Goal: Contribute content: Add original content to the website for others to see

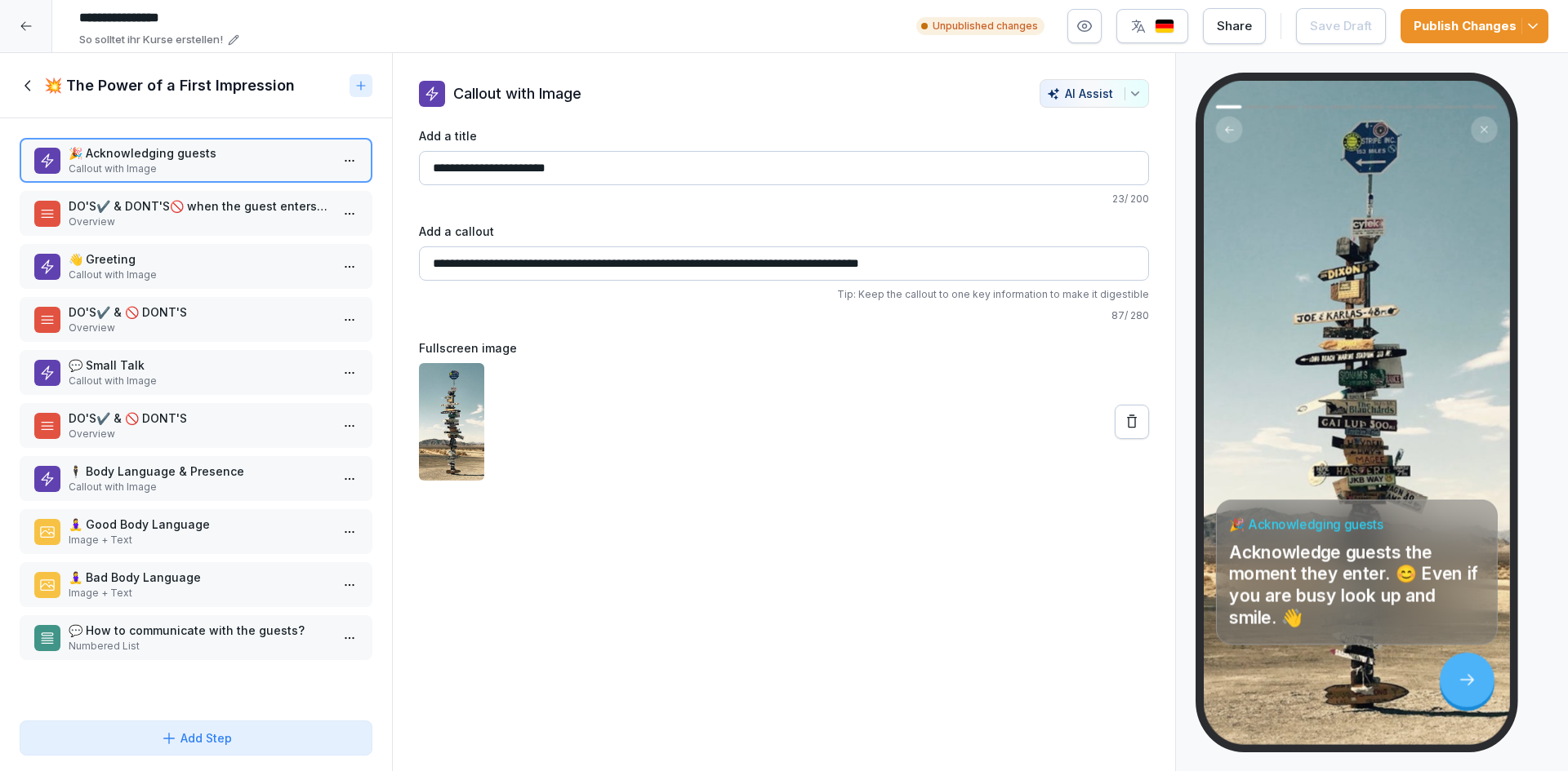
click at [32, 25] on icon at bounding box center [26, 26] width 13 height 13
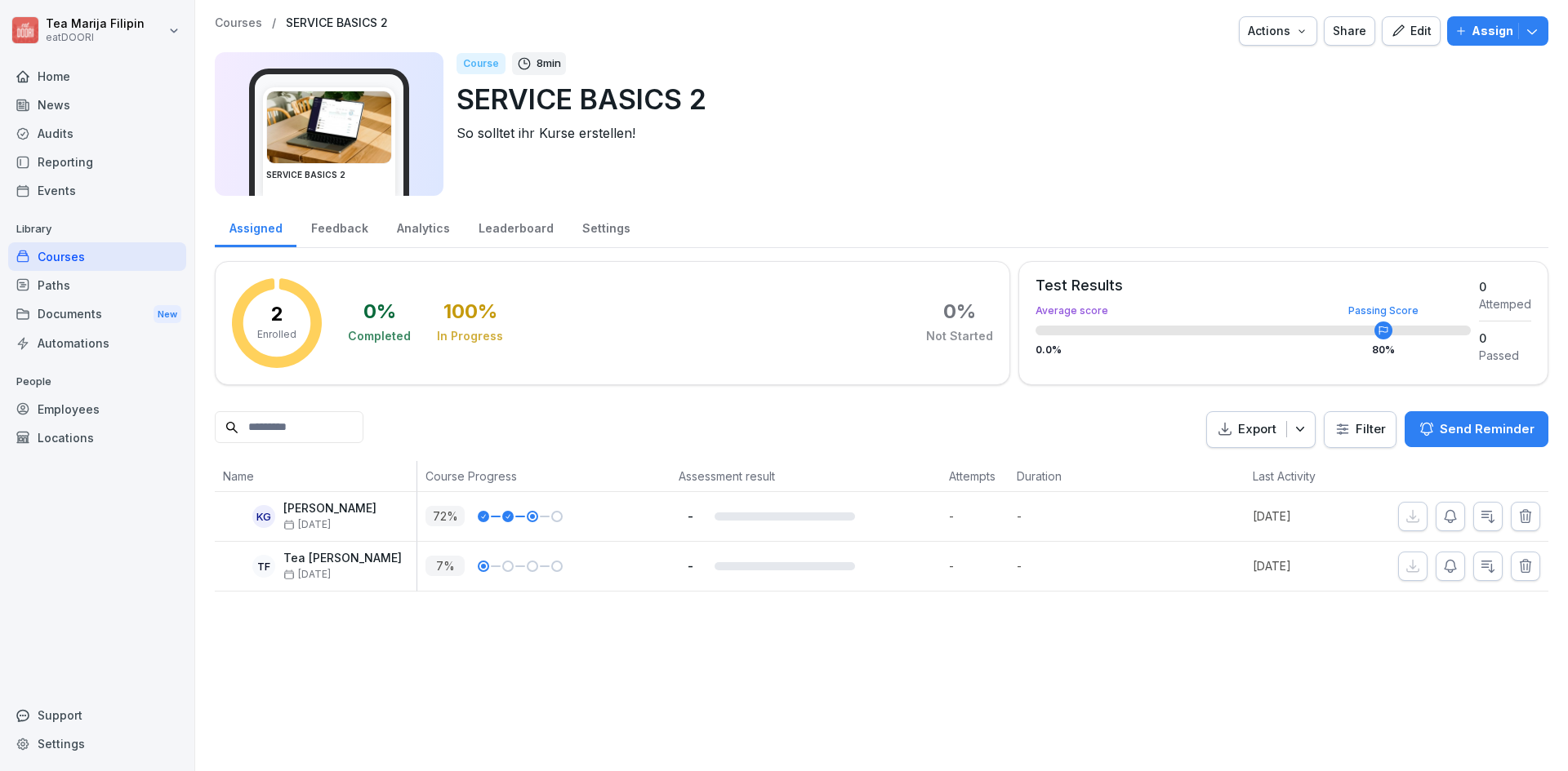
click at [156, 257] on div "Courses" at bounding box center [97, 256] width 178 height 29
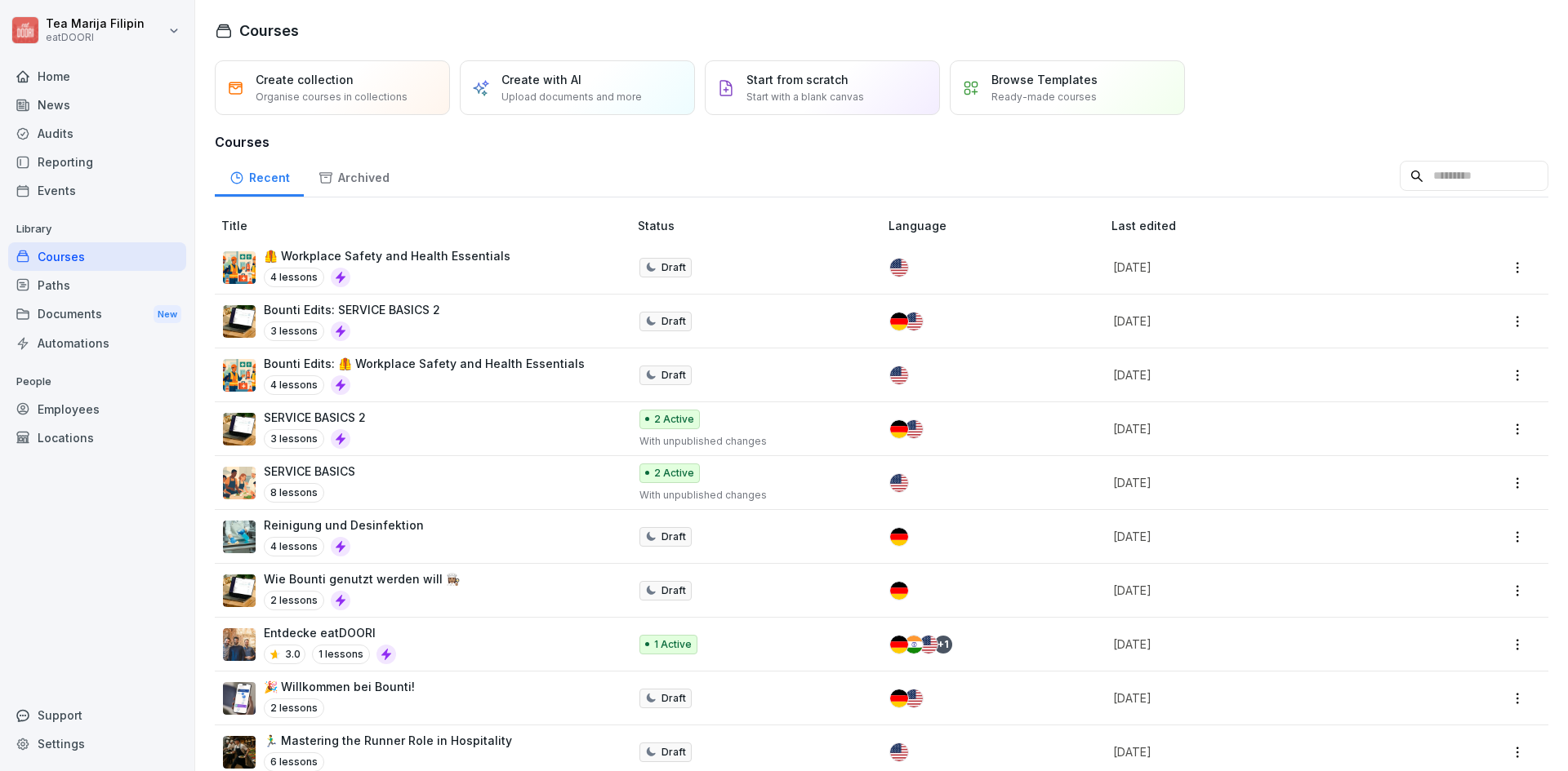
click at [533, 93] on p "Upload documents and more" at bounding box center [571, 97] width 140 height 15
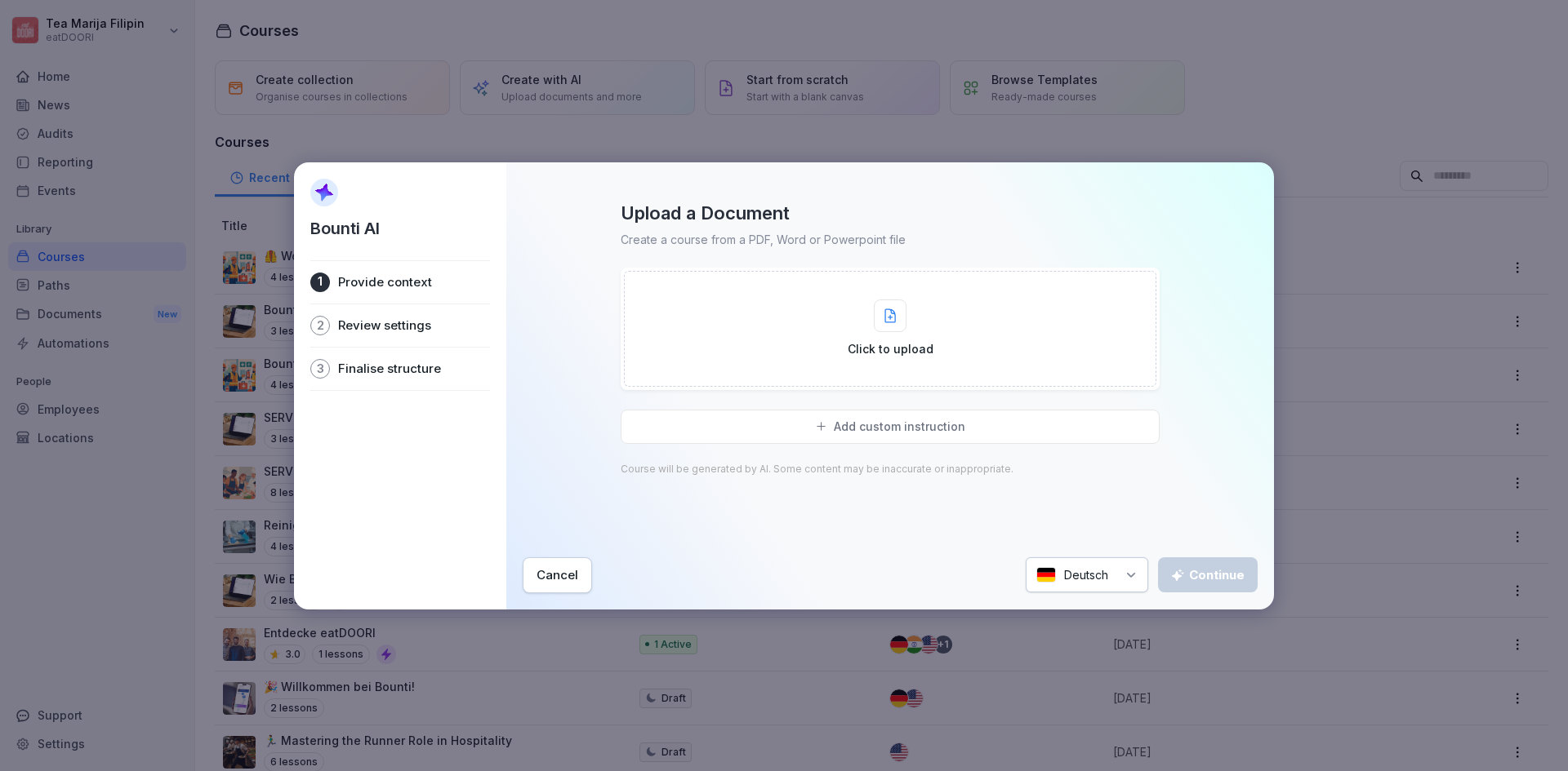
click at [776, 345] on div "Click to upload" at bounding box center [890, 329] width 532 height 116
click at [1101, 579] on div "Deutsch" at bounding box center [1087, 575] width 122 height 35
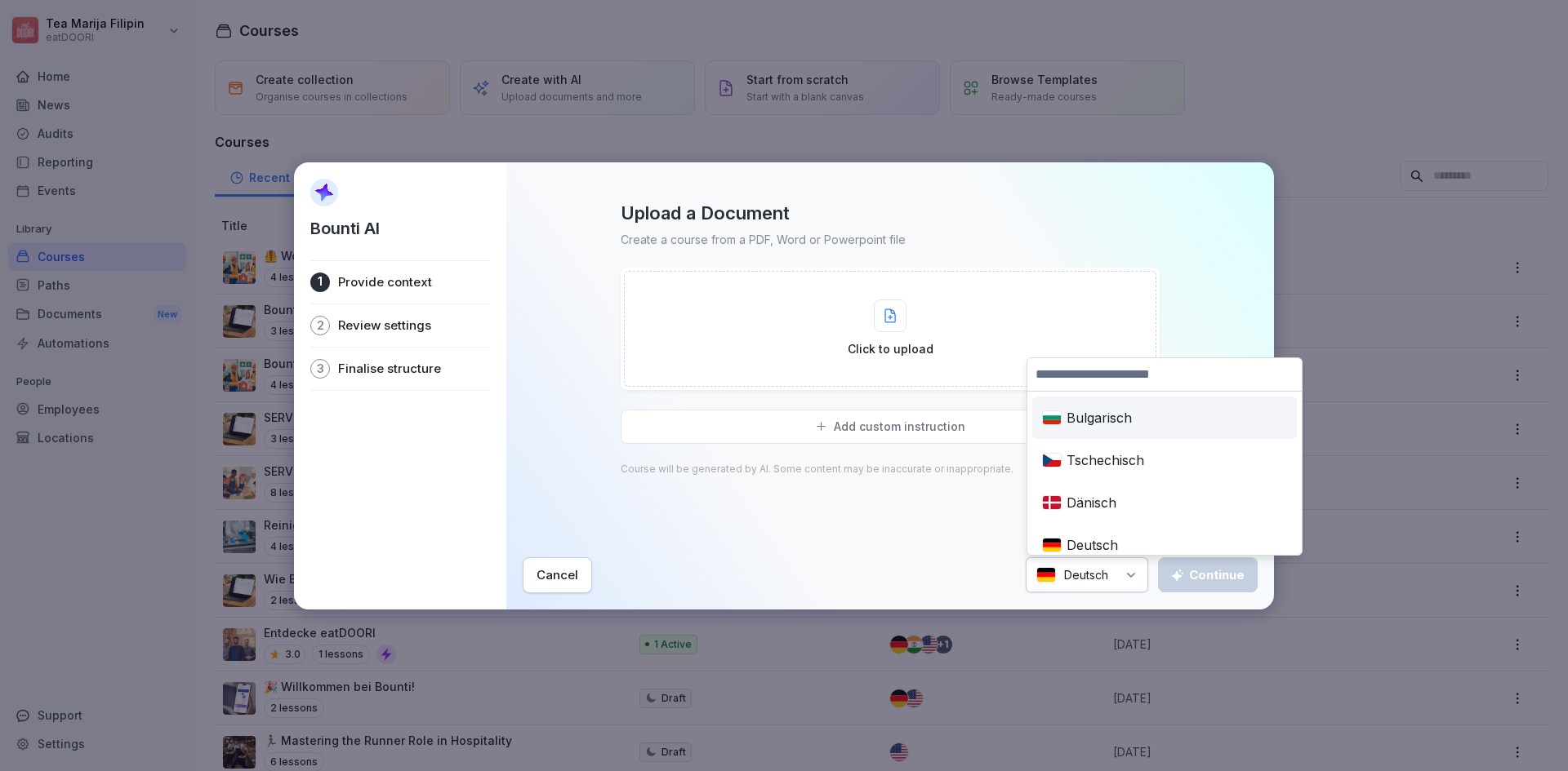
click at [1094, 382] on input at bounding box center [1165, 375] width 274 height 33
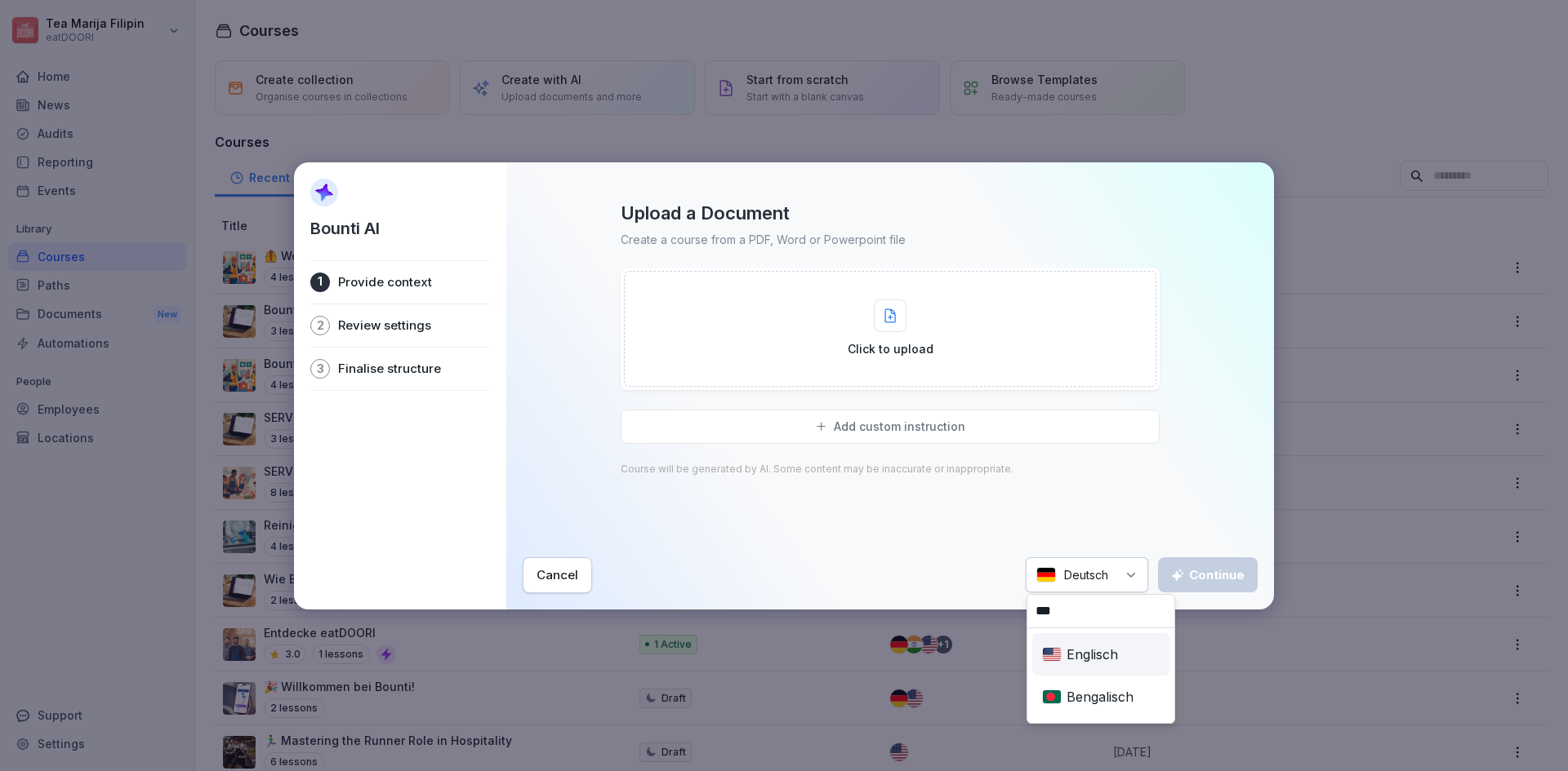
type input "***"
click at [1083, 655] on div "Englisch" at bounding box center [1100, 655] width 131 height 36
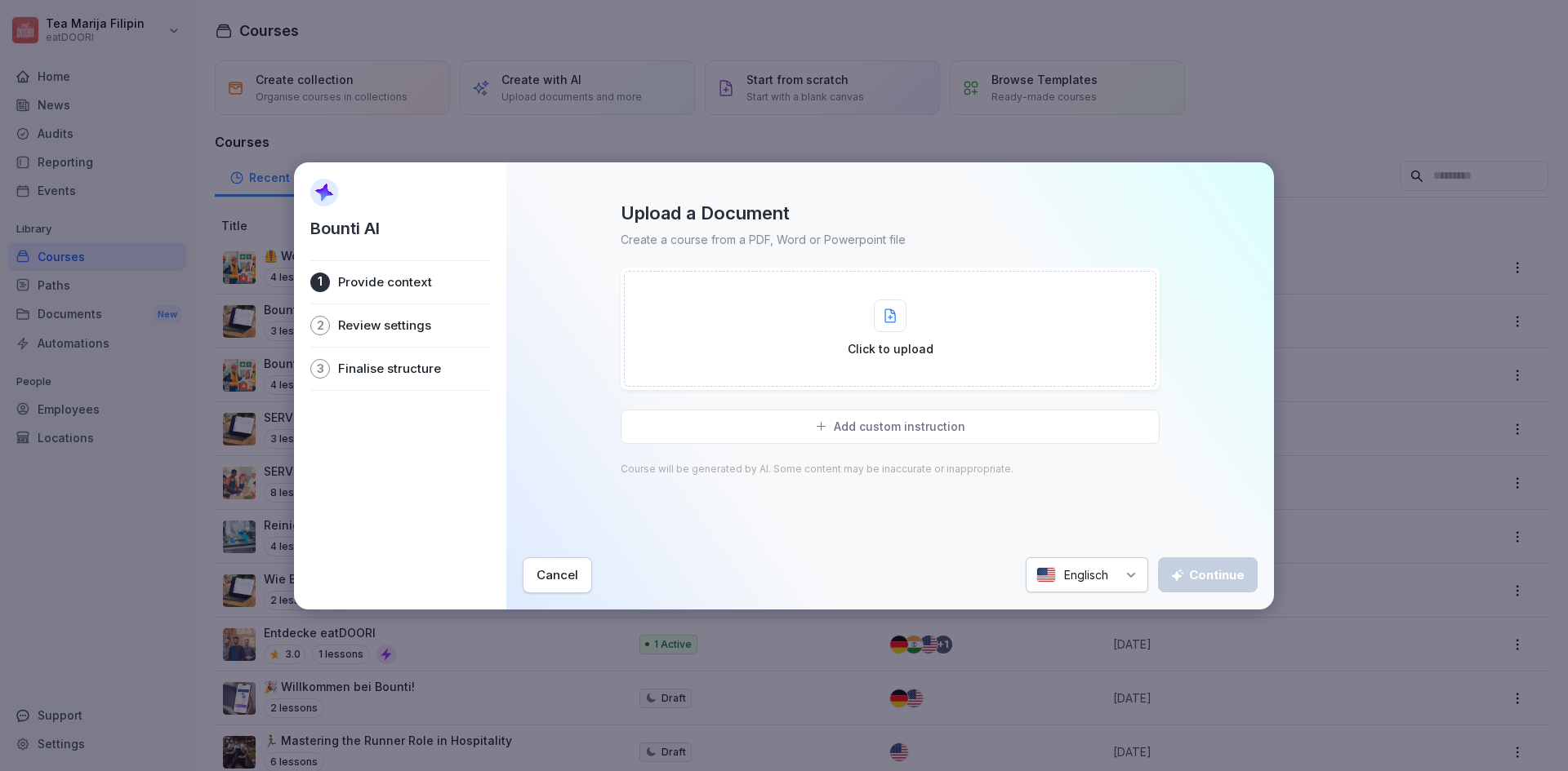
click at [827, 361] on div "Click to upload" at bounding box center [890, 329] width 532 height 116
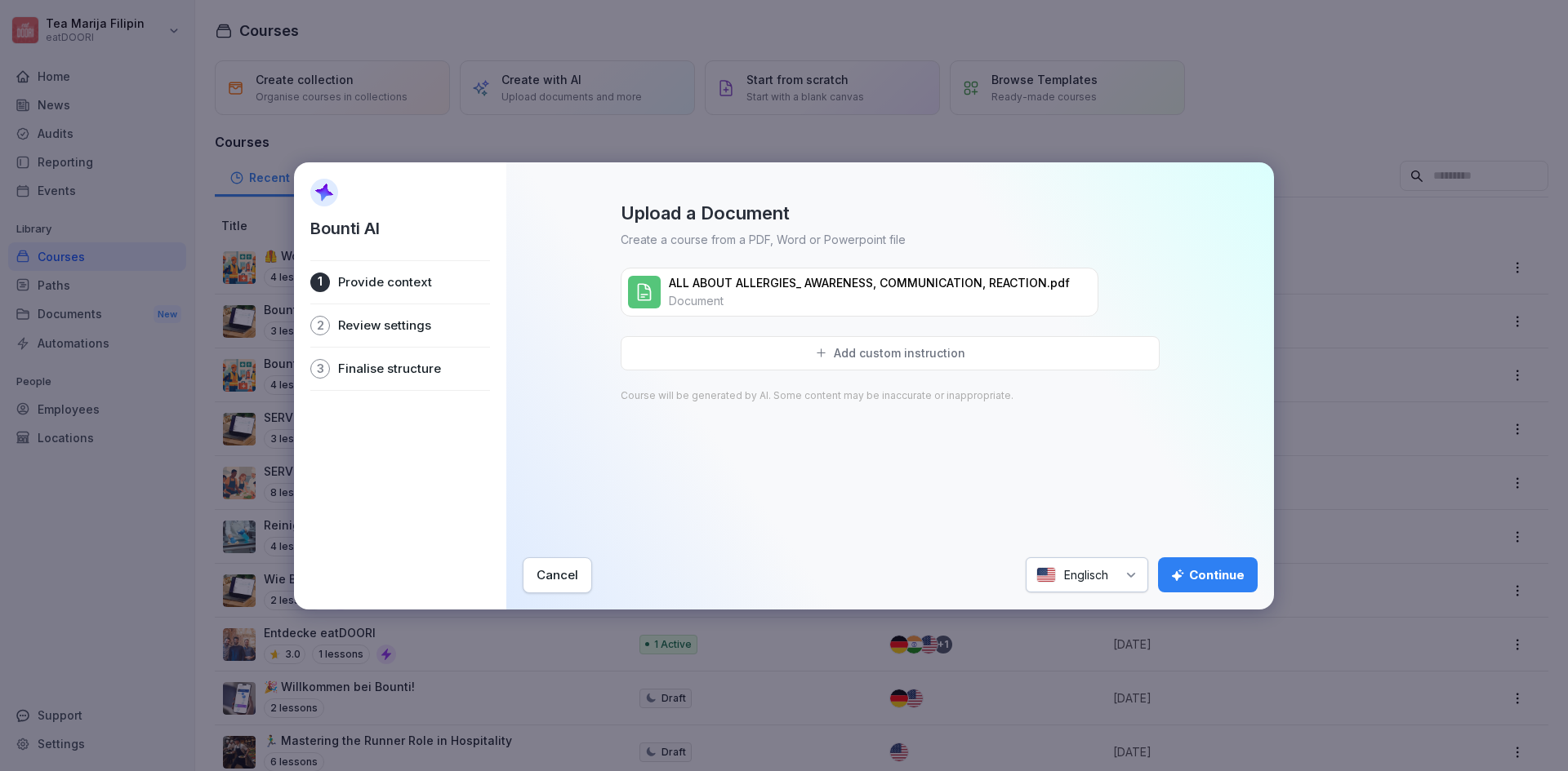
click at [1212, 576] on div "Continue" at bounding box center [1208, 575] width 74 height 18
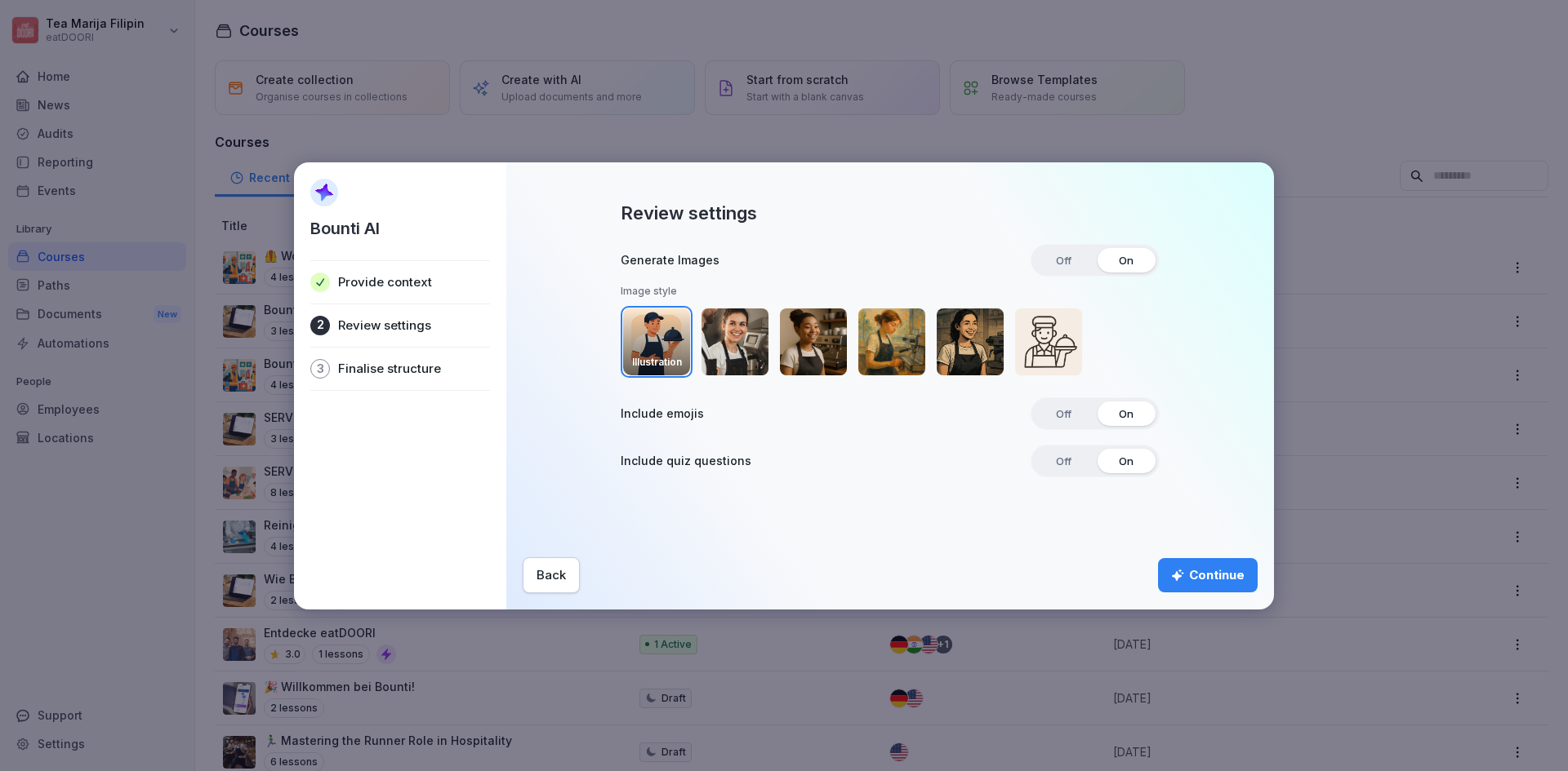
click at [1198, 575] on div "Continue" at bounding box center [1208, 575] width 74 height 18
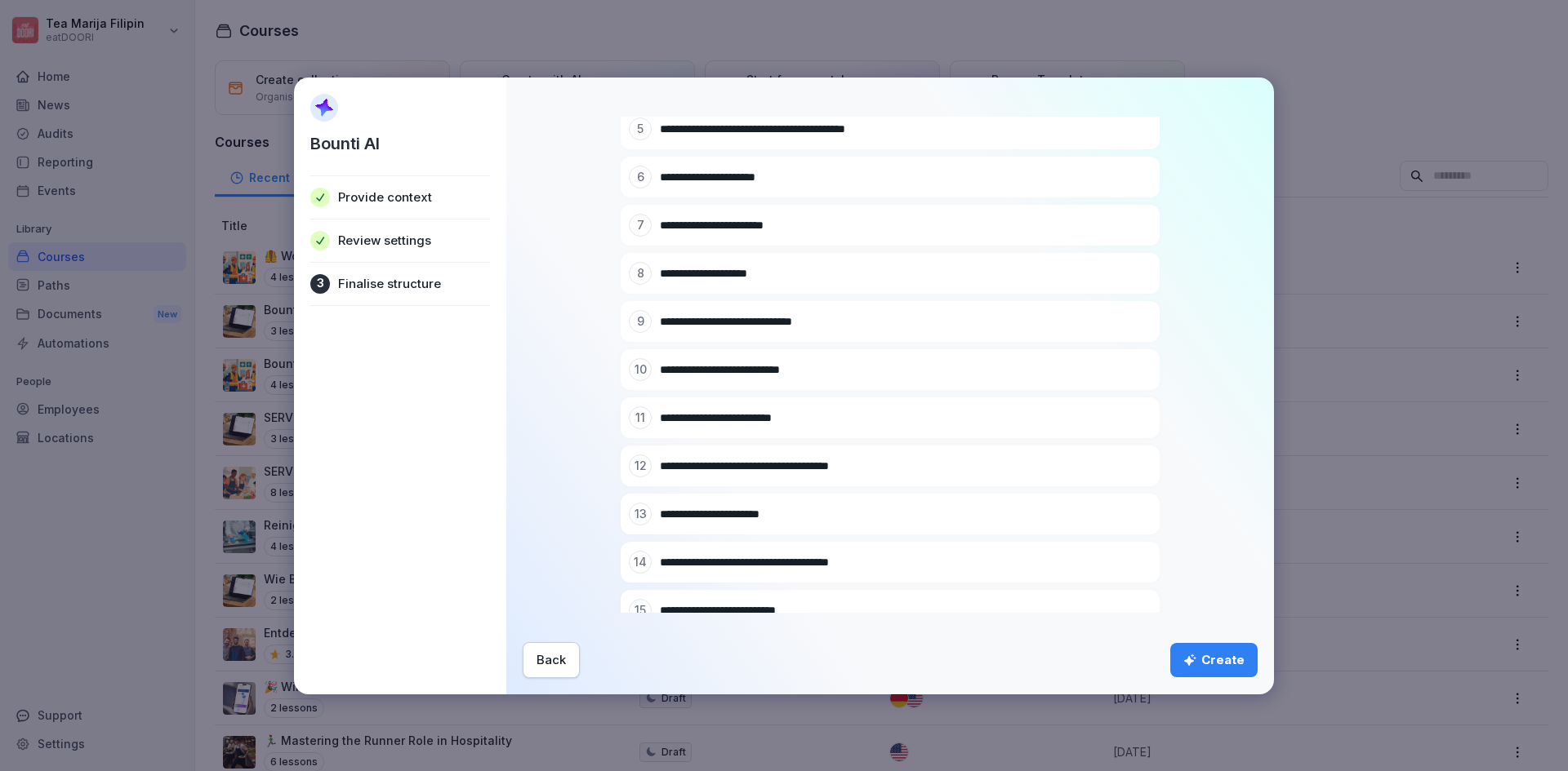
scroll to position [443, 0]
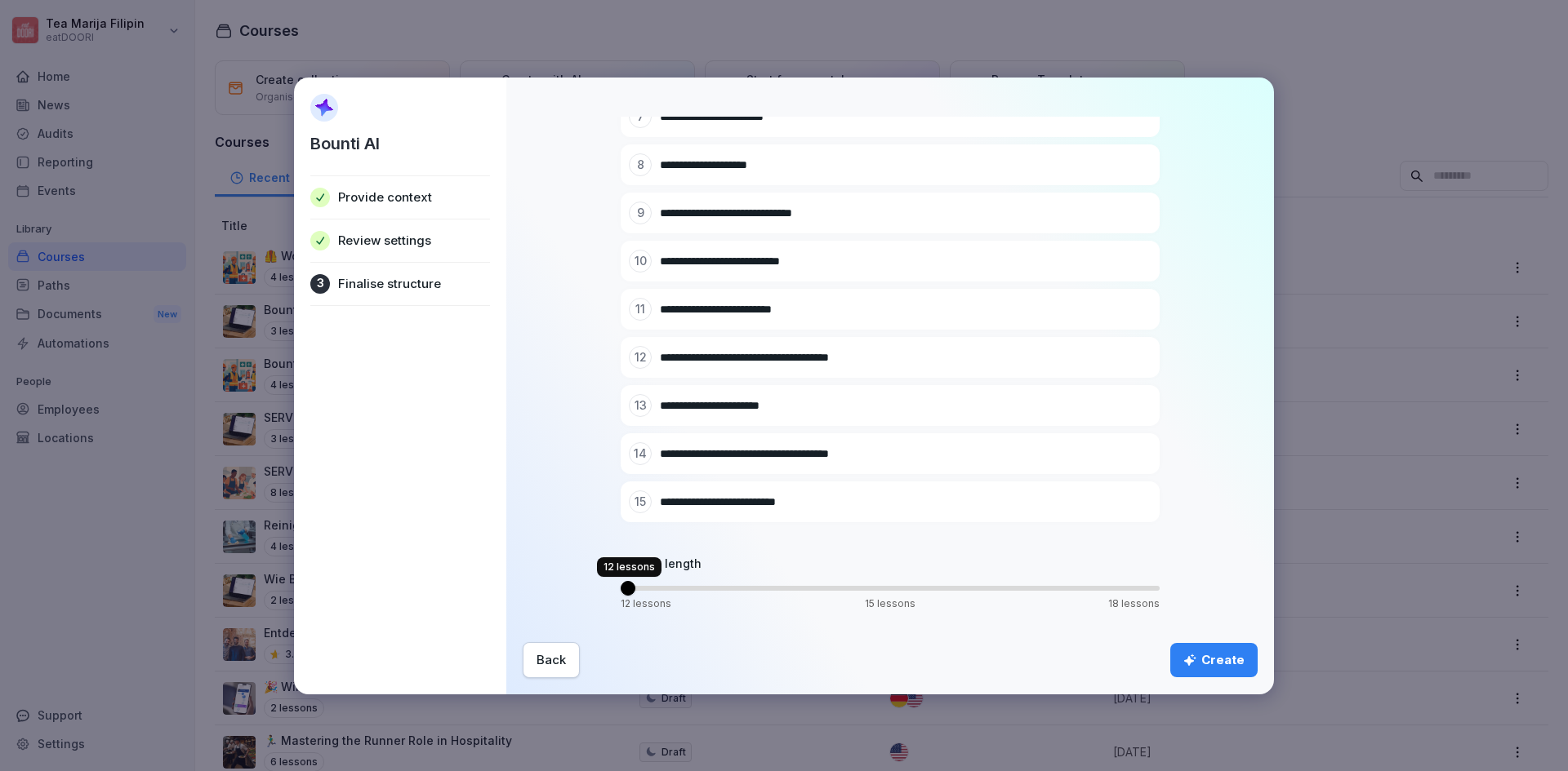
click at [628, 595] on span "Volume" at bounding box center [628, 588] width 15 height 15
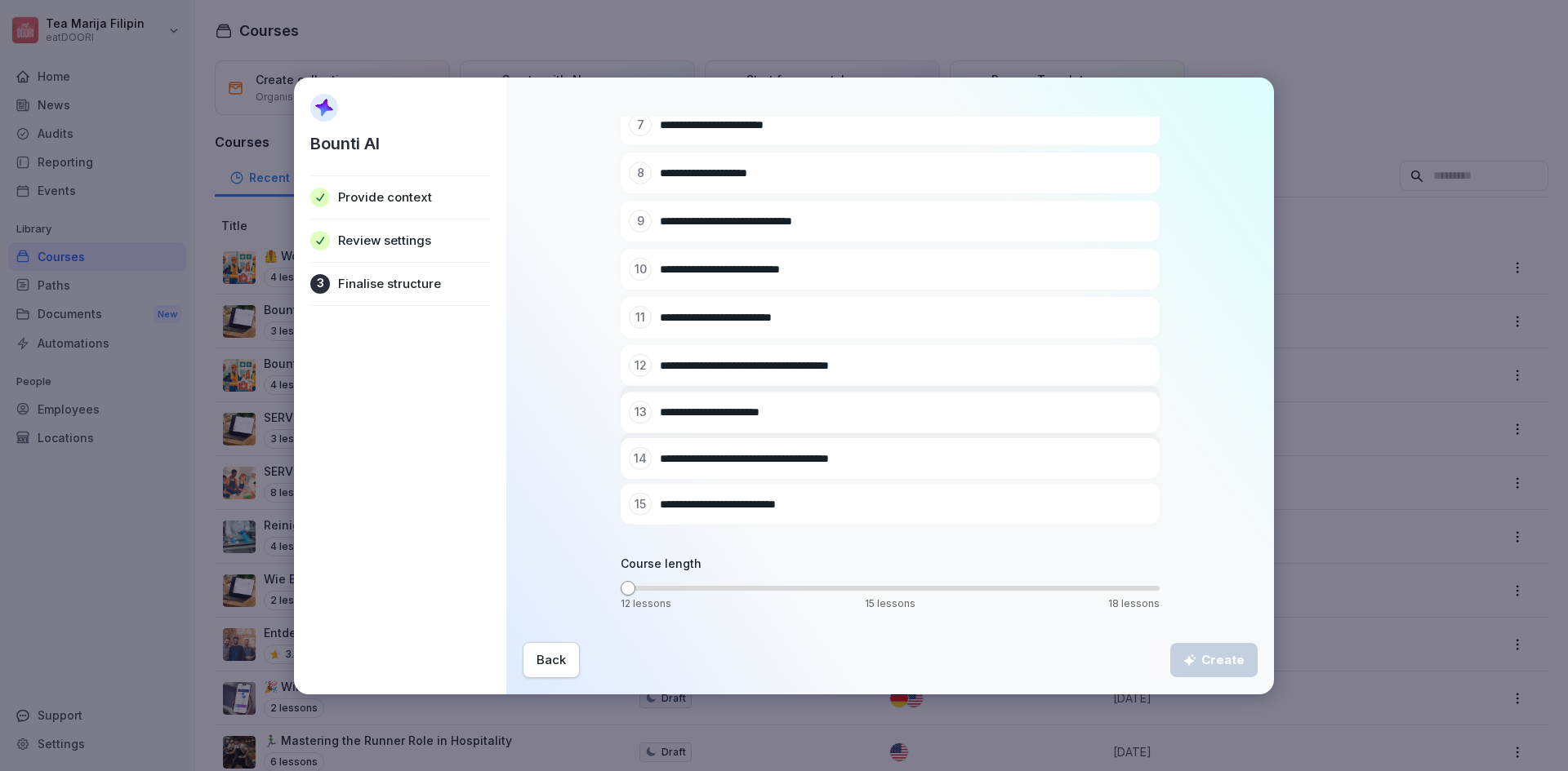
scroll to position [299, 0]
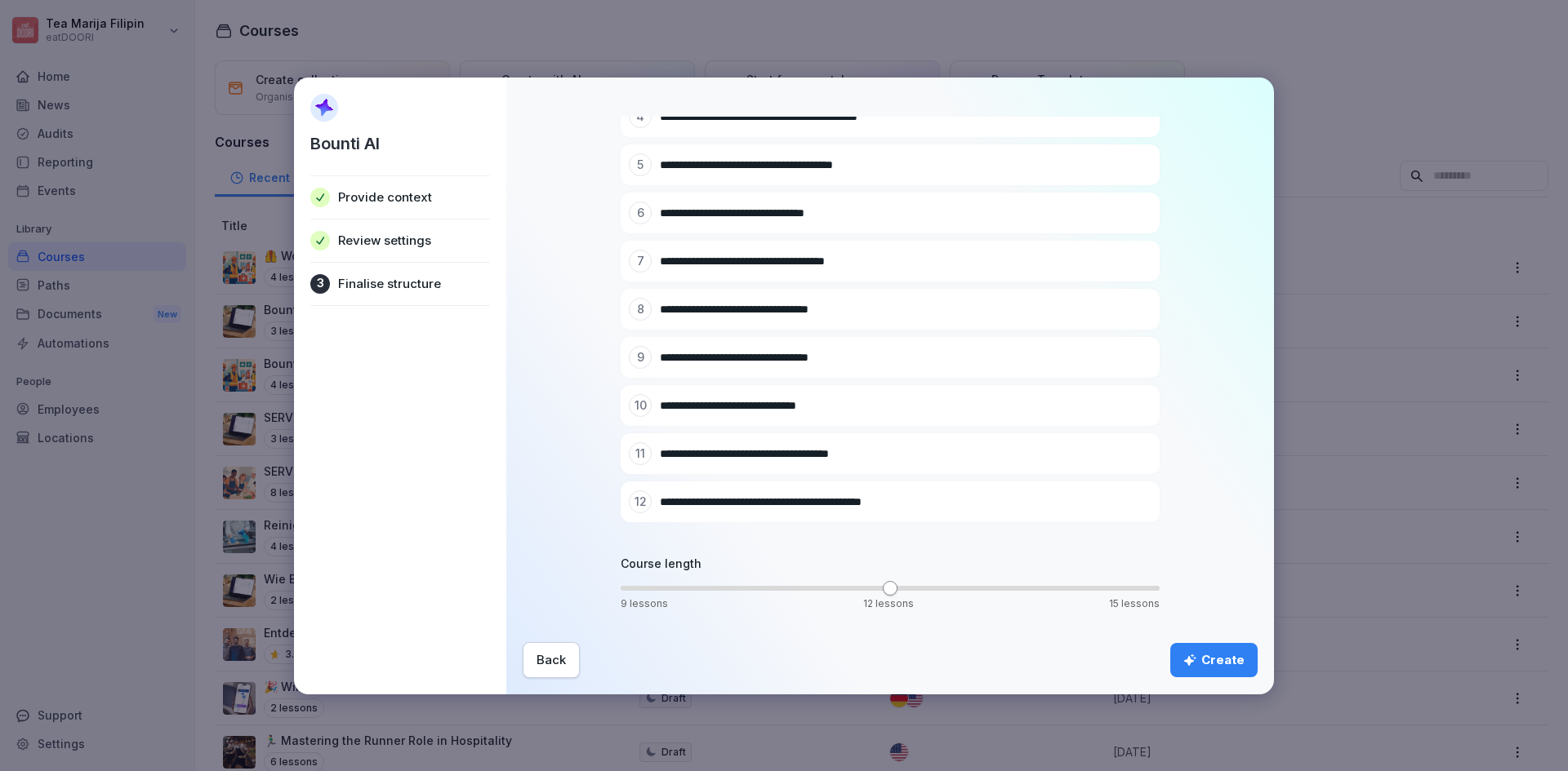
click at [1207, 656] on div "Create" at bounding box center [1214, 660] width 61 height 18
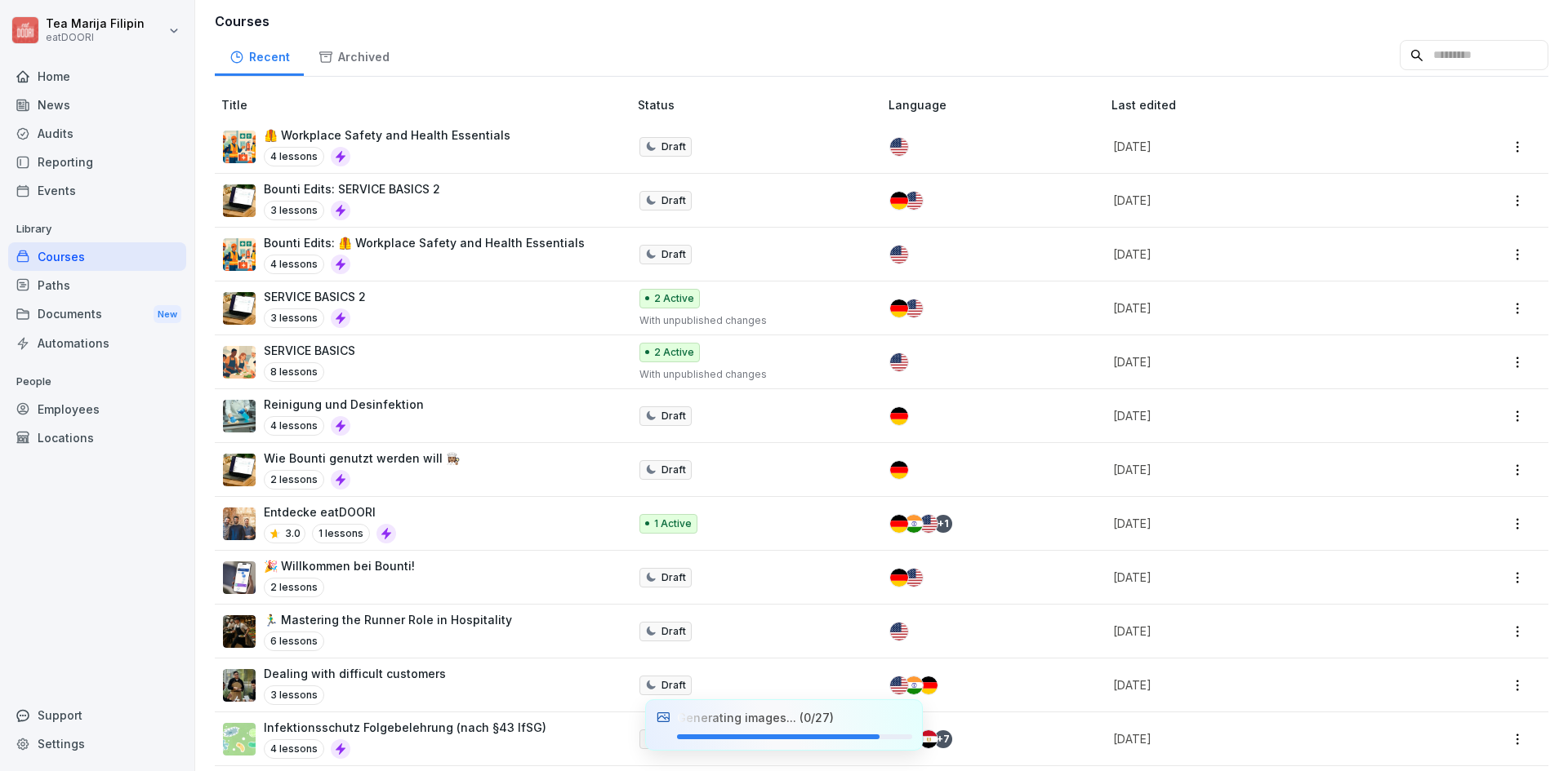
scroll to position [0, 0]
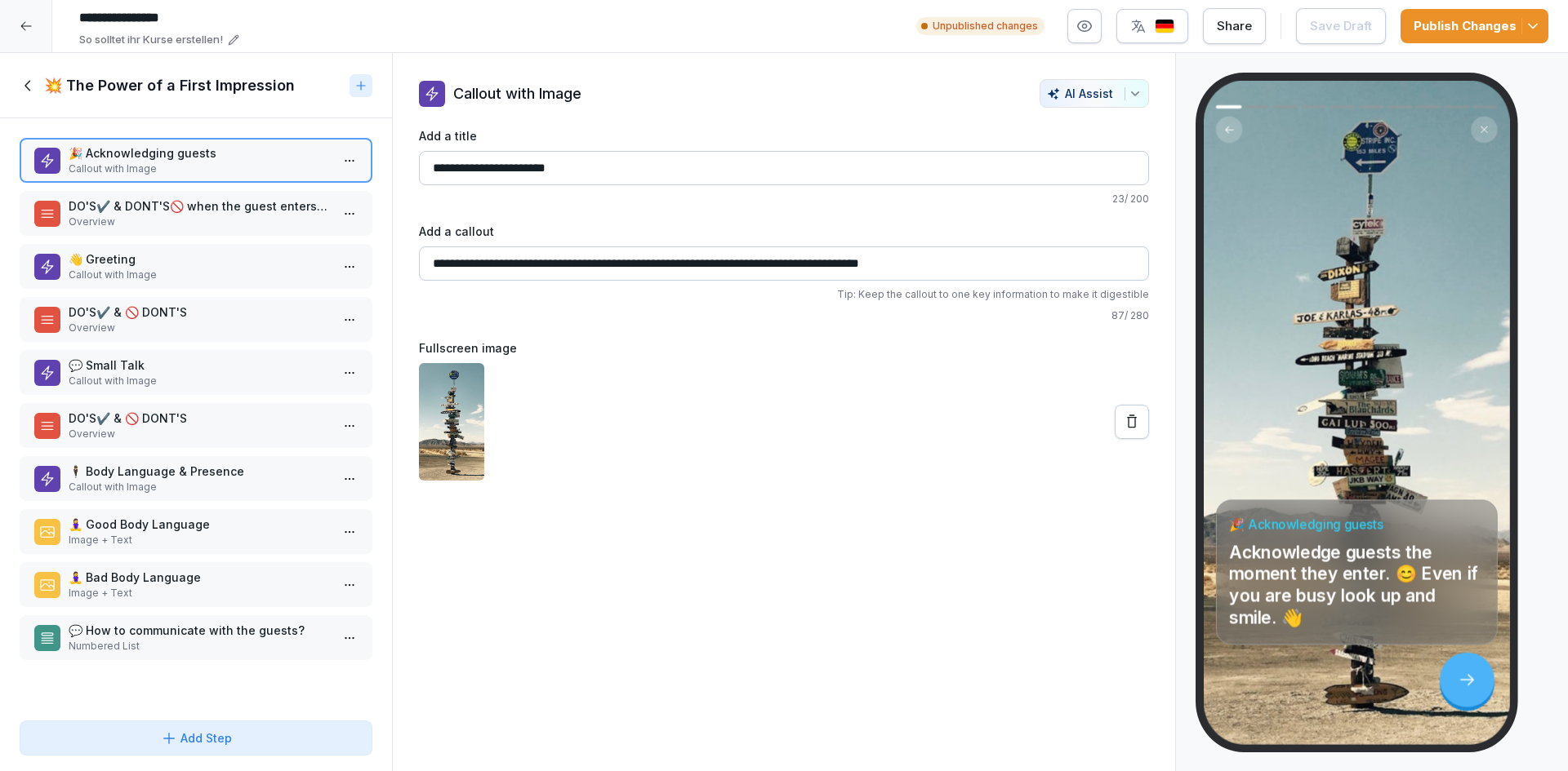
click at [44, 27] on div at bounding box center [26, 26] width 52 height 52
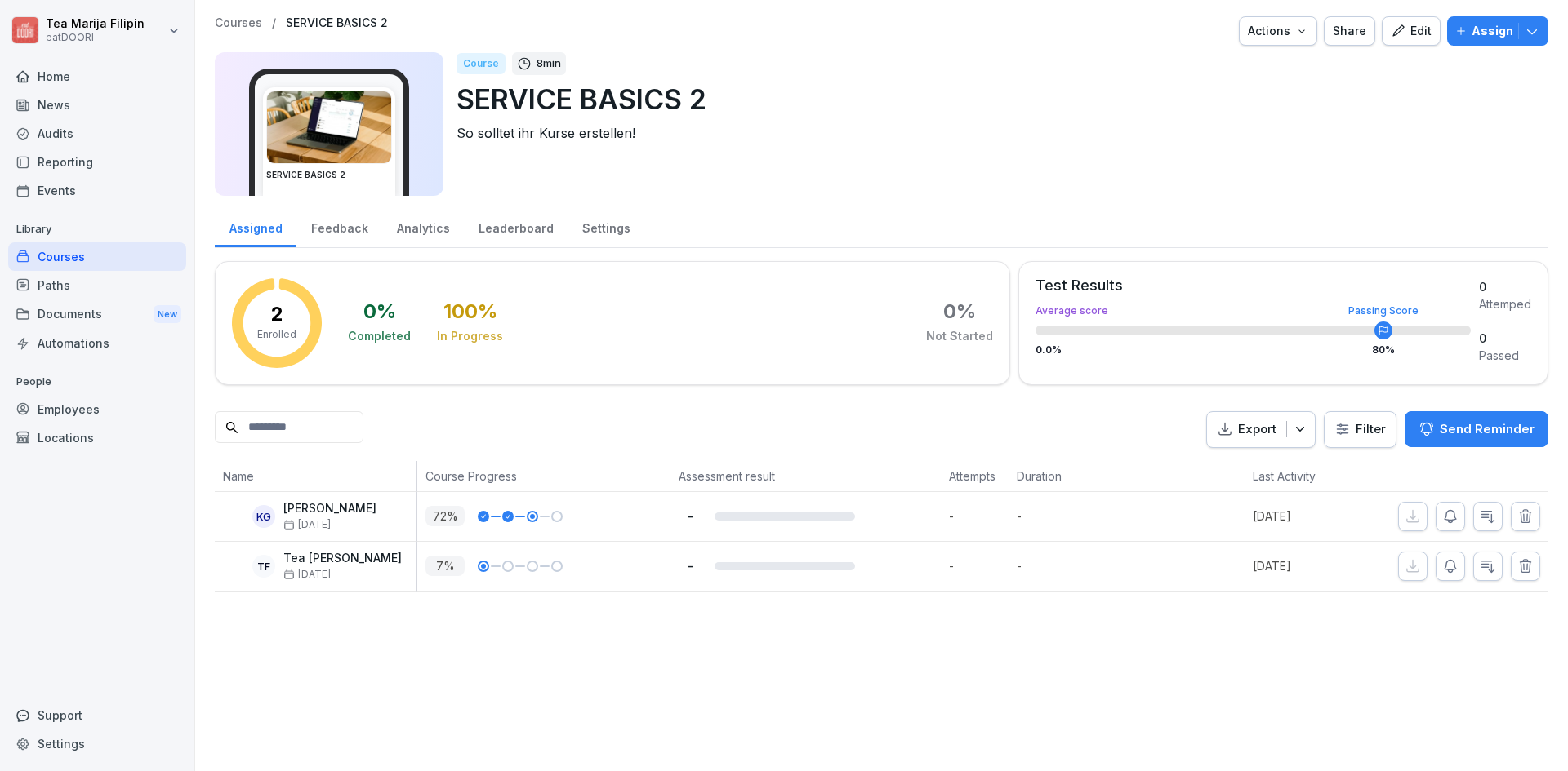
click at [94, 256] on div "Courses" at bounding box center [97, 256] width 178 height 29
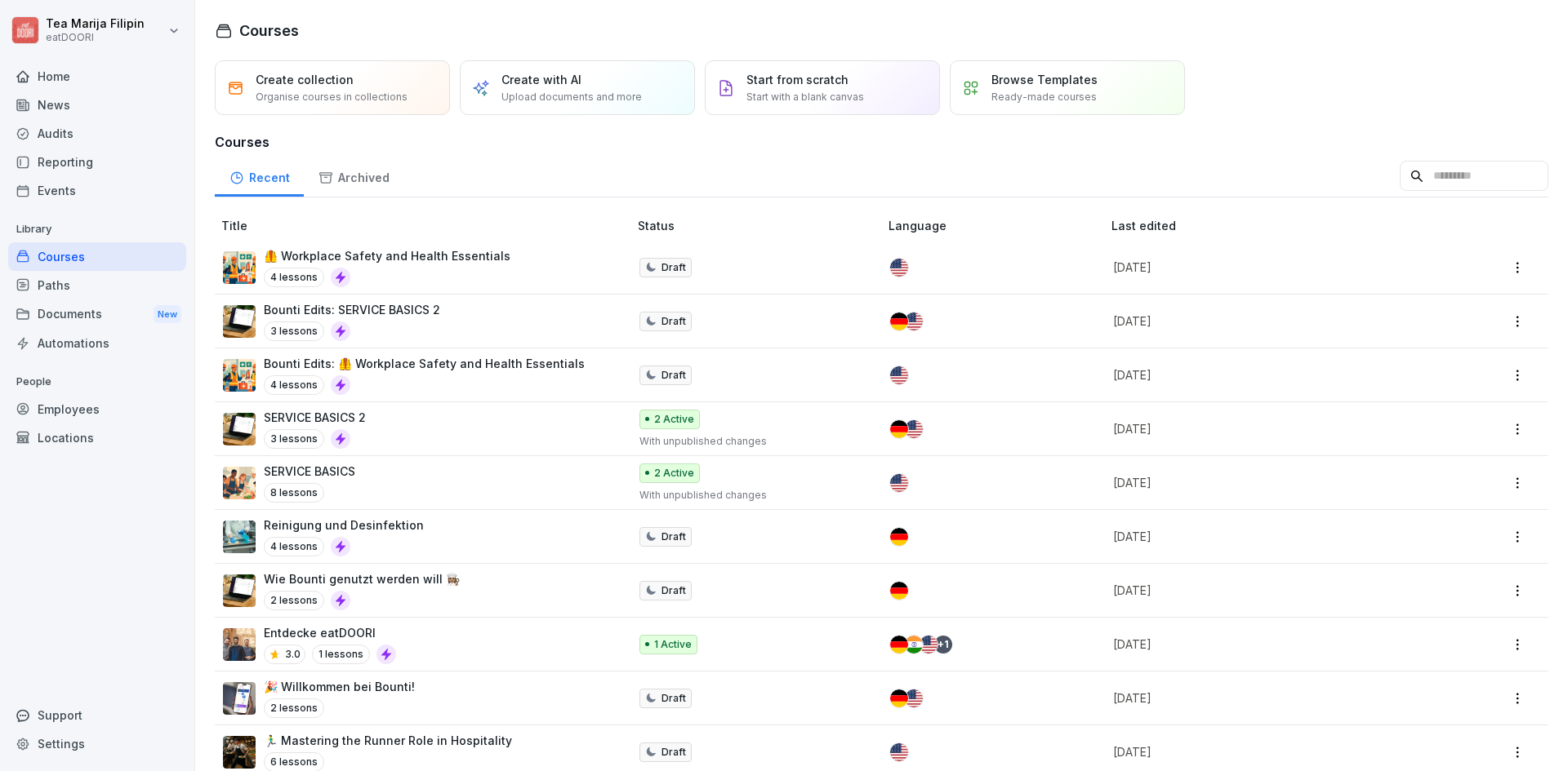
click at [380, 424] on div "SERVICE BASICS 2 3 lessons" at bounding box center [417, 429] width 389 height 40
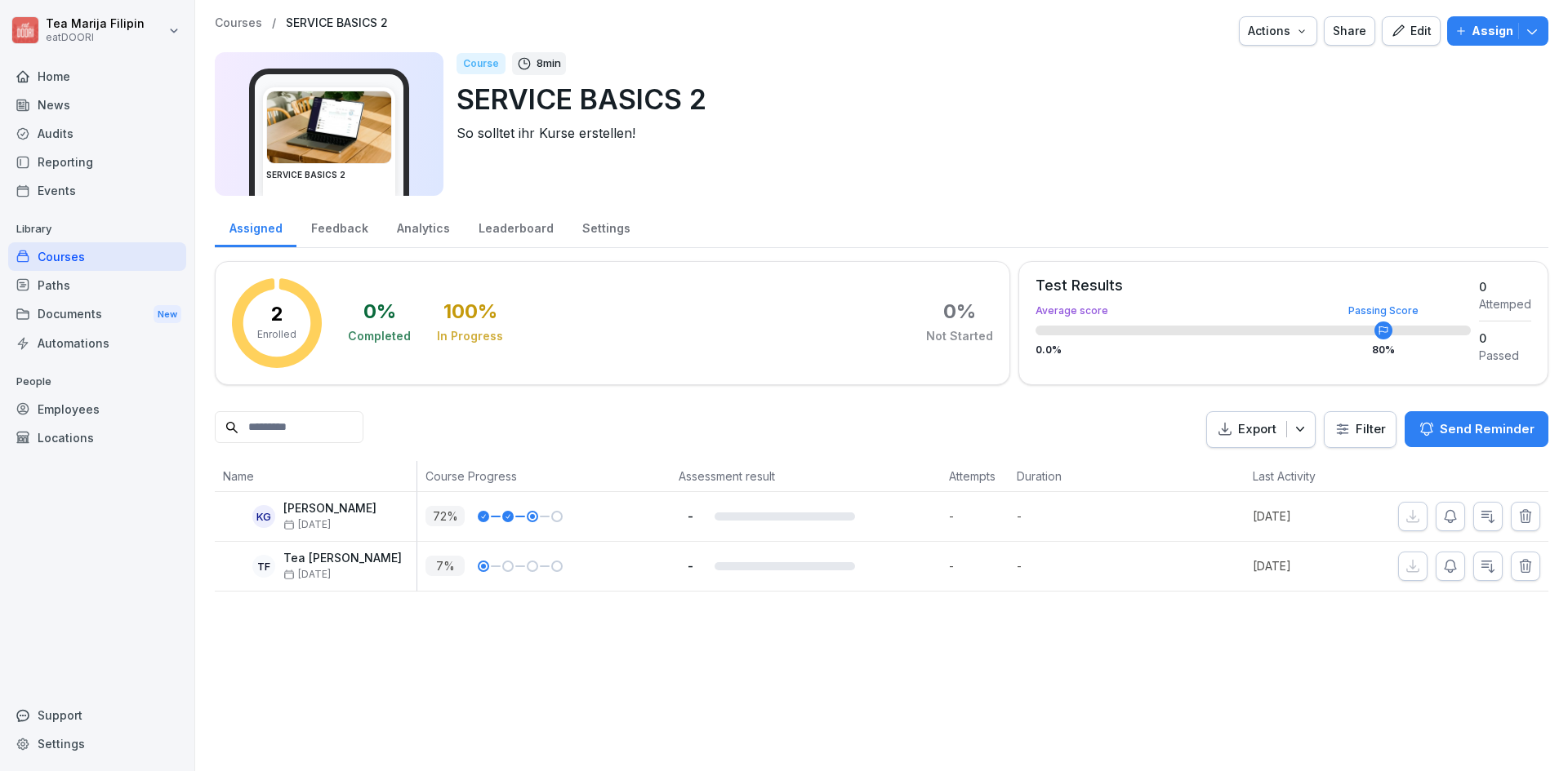
click at [1405, 16] on button "Edit" at bounding box center [1411, 31] width 59 height 29
